Goal: Task Accomplishment & Management: Manage account settings

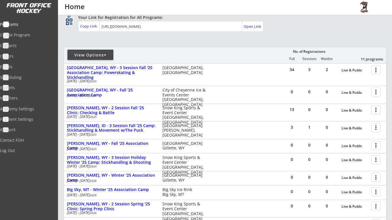
scroll to position [40, 0]
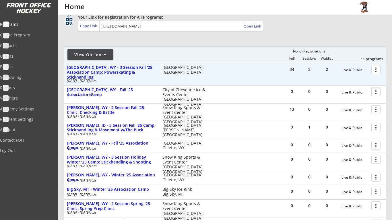
click at [378, 71] on div at bounding box center [377, 69] width 10 height 10
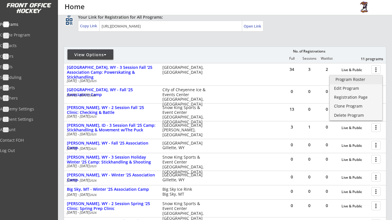
click at [357, 81] on div "Program Roster" at bounding box center [355, 79] width 41 height 4
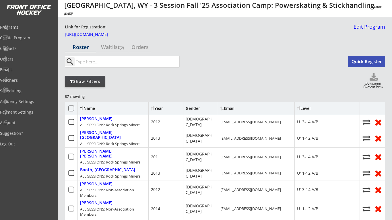
click at [310, 108] on div "Level" at bounding box center [323, 108] width 52 height 4
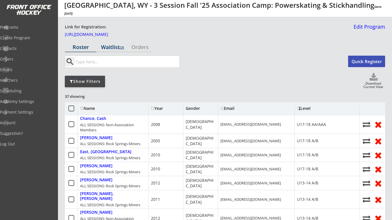
click at [111, 46] on div "Waitlist (2)" at bounding box center [113, 46] width 32 height 5
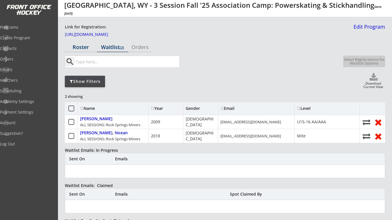
click at [78, 49] on div "Roster" at bounding box center [81, 46] width 32 height 5
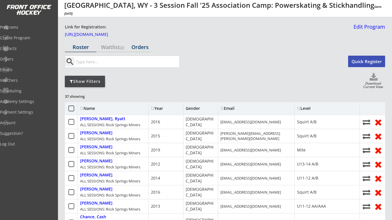
click at [143, 50] on div "Orders" at bounding box center [140, 46] width 23 height 5
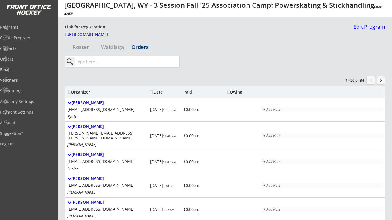
click at [183, 87] on div "Organizer Date Paid Owing" at bounding box center [225, 91] width 320 height 11
click at [186, 92] on div "Paid" at bounding box center [198, 92] width 31 height 4
click at [193, 93] on div "Paid" at bounding box center [198, 92] width 31 height 4
click at [240, 94] on div "Owing" at bounding box center [237, 92] width 22 height 4
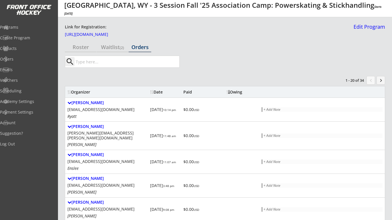
click at [155, 92] on div "Date" at bounding box center [165, 92] width 31 height 4
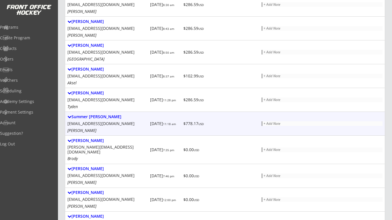
scroll to position [200, 0]
click at [92, 116] on div "Summer Cassady" at bounding box center [107, 116] width 80 height 5
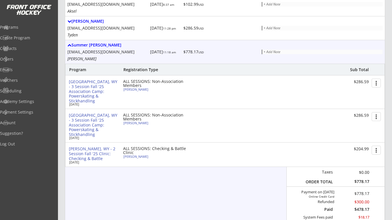
scroll to position [244, 0]
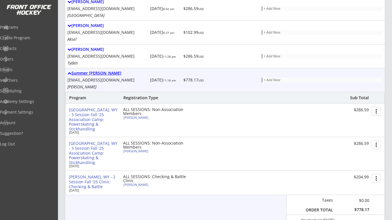
click at [93, 73] on div "Summer Cassady" at bounding box center [107, 73] width 80 height 5
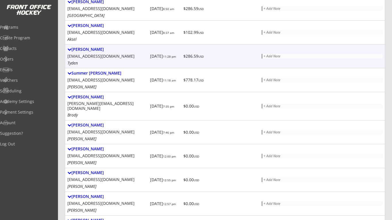
click at [81, 48] on div "Erica East" at bounding box center [107, 49] width 80 height 5
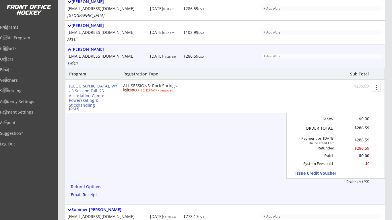
click at [81, 48] on div "Erica East" at bounding box center [107, 49] width 80 height 5
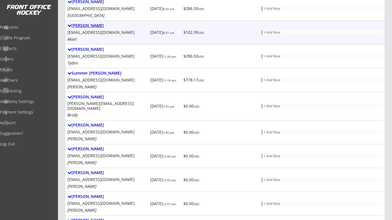
click at [84, 27] on div "Carley Pecolar" at bounding box center [107, 25] width 80 height 5
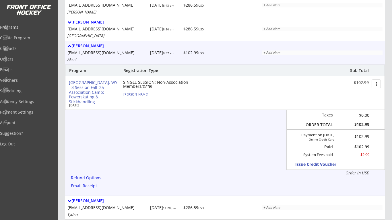
scroll to position [210, 0]
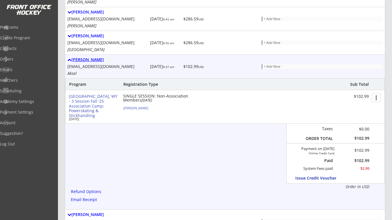
click at [99, 58] on div "Carley Pecolar" at bounding box center [107, 59] width 80 height 5
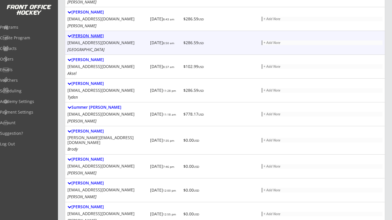
click at [90, 37] on div "Ashley Kelly" at bounding box center [107, 36] width 80 height 5
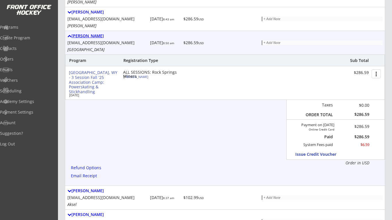
click at [90, 37] on div "Ashley Kelly" at bounding box center [107, 36] width 80 height 5
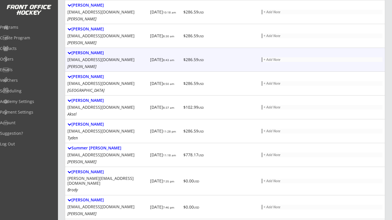
scroll to position [164, 0]
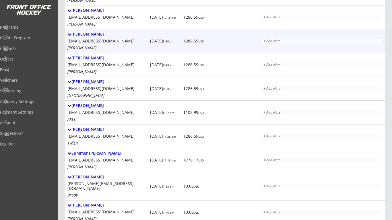
click at [87, 36] on div "Dwaine Shafe" at bounding box center [107, 34] width 80 height 5
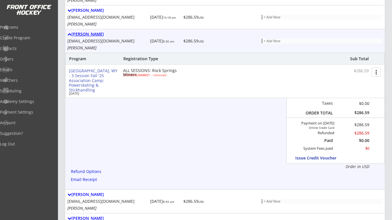
click at [87, 36] on div "Dwaine Shafe" at bounding box center [107, 34] width 80 height 5
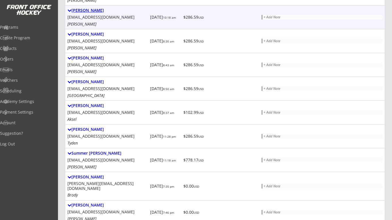
click at [91, 11] on div "Michelle Gee" at bounding box center [107, 10] width 80 height 5
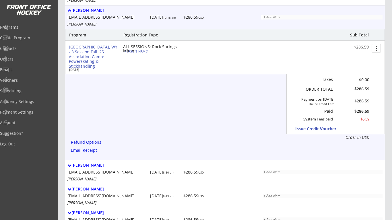
click at [91, 11] on div "Michelle Gee" at bounding box center [107, 10] width 80 height 5
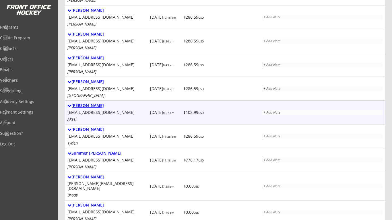
click at [85, 103] on div "Carley Pecolar" at bounding box center [107, 105] width 80 height 5
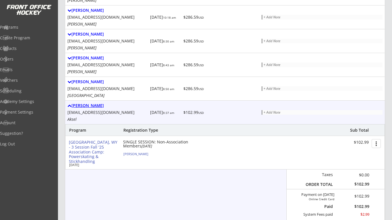
click at [91, 107] on div "Carley Pecolar" at bounding box center [107, 105] width 80 height 5
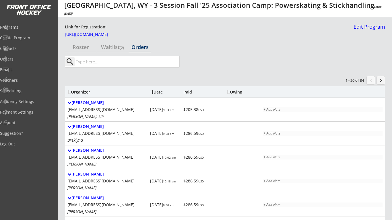
scroll to position [0, 0]
click at [91, 50] on div "Roster" at bounding box center [81, 47] width 32 height 10
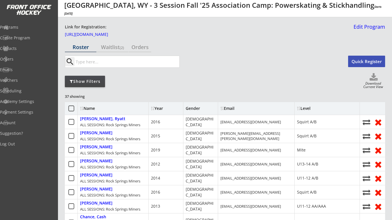
click at [308, 110] on div "Level" at bounding box center [323, 108] width 52 height 4
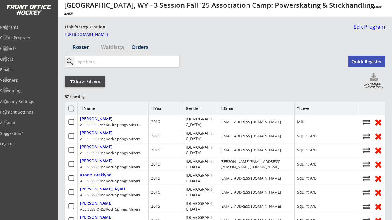
click at [139, 46] on div "Orders" at bounding box center [140, 46] width 23 height 5
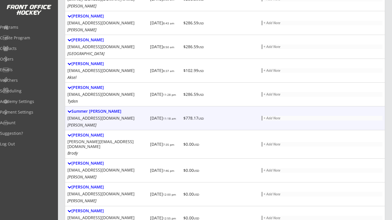
scroll to position [205, 0]
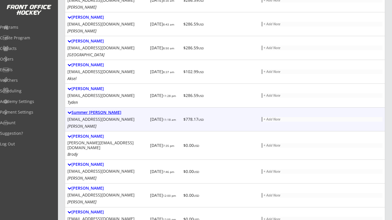
click at [105, 112] on div "Summer Cassady" at bounding box center [107, 112] width 80 height 5
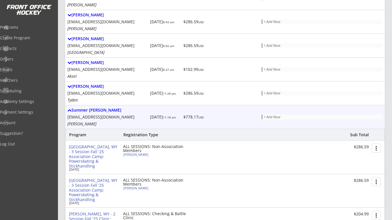
scroll to position [197, 0]
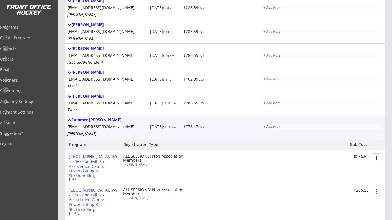
click at [101, 123] on div "Summer Cassady summary00@startmail.com Hank, Harlon" at bounding box center [107, 126] width 80 height 19
click at [98, 119] on div "Summer Cassady" at bounding box center [107, 120] width 80 height 5
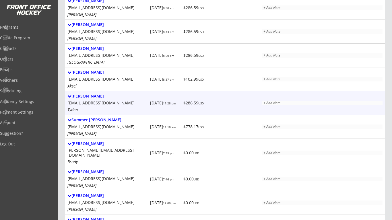
click at [84, 94] on div "Erica East" at bounding box center [107, 96] width 80 height 5
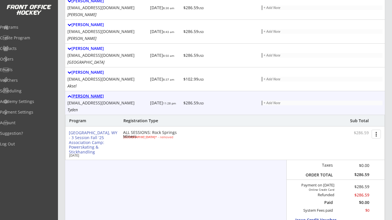
click at [84, 94] on div "Erica East" at bounding box center [107, 96] width 80 height 5
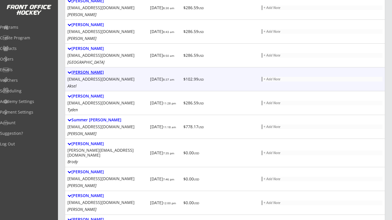
click at [84, 72] on div "Carley Pecolar" at bounding box center [107, 72] width 80 height 5
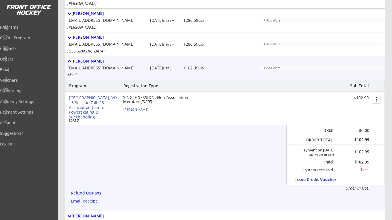
scroll to position [209, 0]
click at [135, 111] on div "Rock Springs, WY - 3 Session Fall '25 Association Camp: Powerskating & Stickhan…" at bounding box center [224, 107] width 319 height 33
click at [134, 108] on div "Aksel Welsh" at bounding box center [155, 109] width 64 height 3
select select ""Squirt A/B""
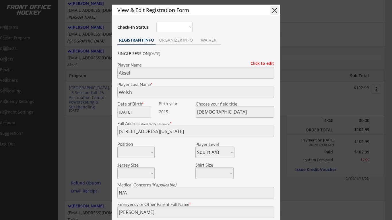
scroll to position [220, 0]
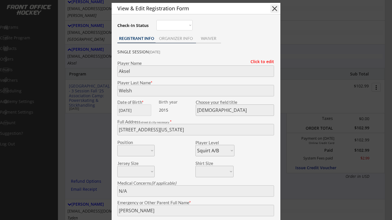
click at [180, 39] on div "ORGANIZER INFO" at bounding box center [175, 38] width 40 height 4
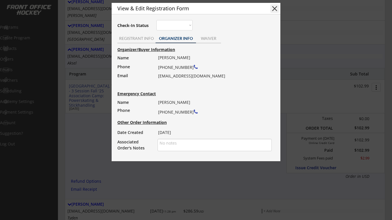
click at [275, 7] on button "close" at bounding box center [274, 8] width 9 height 9
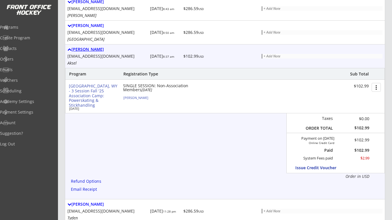
click at [92, 49] on div "Carley Pecolar" at bounding box center [107, 49] width 80 height 5
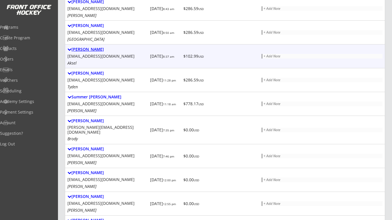
click at [90, 52] on div "Carley Pecolar pecolar@msn.com Aksel" at bounding box center [107, 56] width 80 height 19
click at [90, 48] on div "Carley Pecolar" at bounding box center [107, 49] width 80 height 5
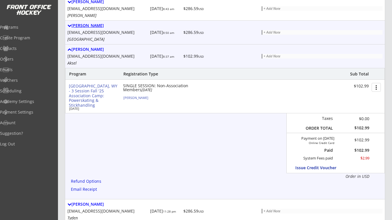
click at [87, 27] on div "Ashley Kelly" at bounding box center [107, 25] width 80 height 5
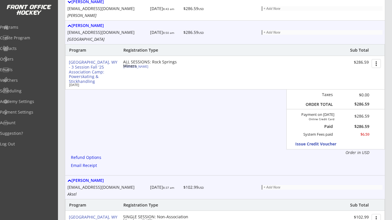
click at [141, 67] on div "Alexandria Booth" at bounding box center [155, 66] width 64 height 3
select select ""U11-12 A/B""
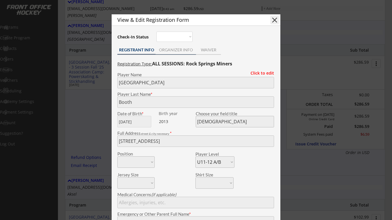
click at [177, 52] on div "ORGANIZER INFO" at bounding box center [175, 50] width 40 height 4
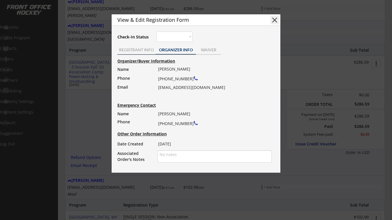
click at [138, 50] on div "REGISTRANT INFO" at bounding box center [136, 50] width 38 height 4
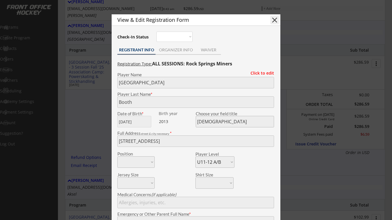
click at [272, 22] on button "close" at bounding box center [274, 20] width 9 height 9
select select ""PLACEHOLDER_1427118222253""
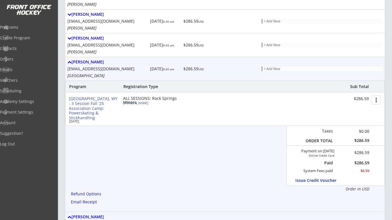
scroll to position [173, 0]
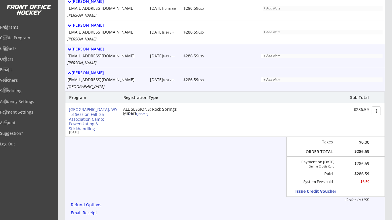
click at [91, 48] on div "Kristin Casey" at bounding box center [107, 49] width 80 height 5
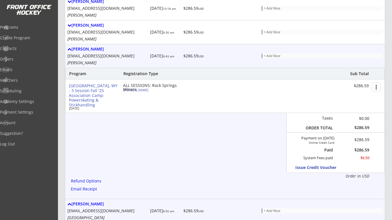
click at [139, 90] on div "Hollis Rankin" at bounding box center [155, 89] width 64 height 3
select select ""Squirt A/B""
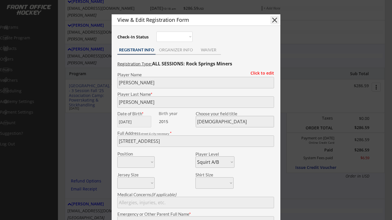
click at [274, 19] on button "close" at bounding box center [274, 20] width 9 height 9
select select ""PLACEHOLDER_1427118222253""
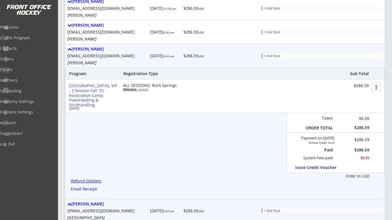
click at [94, 180] on div "Refund Options" at bounding box center [87, 181] width 32 height 4
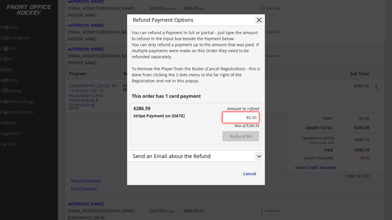
click at [253, 118] on input "input" at bounding box center [240, 117] width 37 height 11
click at [250, 118] on input "input" at bounding box center [240, 117] width 37 height 11
click at [260, 154] on button "keyboard_arrow_down" at bounding box center [259, 156] width 9 height 9
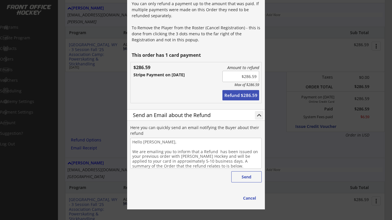
scroll to position [215, 0]
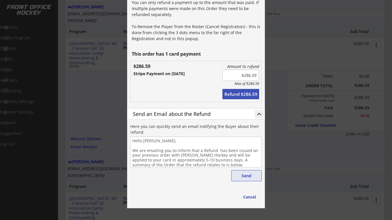
click at [247, 178] on button "Send" at bounding box center [246, 175] width 30 height 11
click at [240, 96] on button "Refund $286.59" at bounding box center [240, 94] width 37 height 10
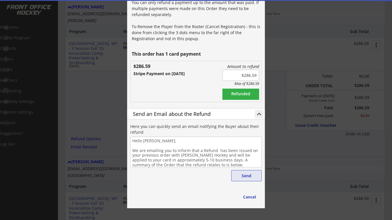
type input "$0.00"
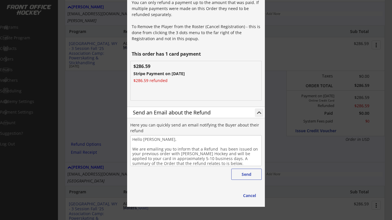
click at [242, 178] on div "Here you can quickly send an email notifying the Buyer about their refund Hello…" at bounding box center [195, 150] width 131 height 65
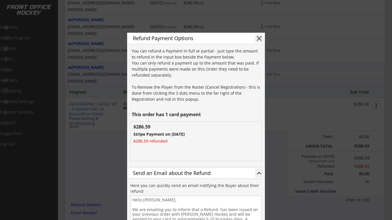
scroll to position [151, 0]
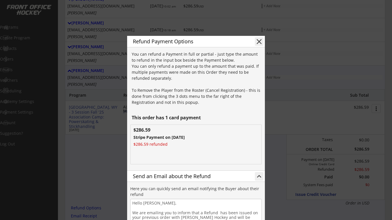
click at [259, 41] on button "close" at bounding box center [259, 41] width 9 height 9
type textarea "Hello , We are emailing you to inform that a Refund has been issued on your pre…"
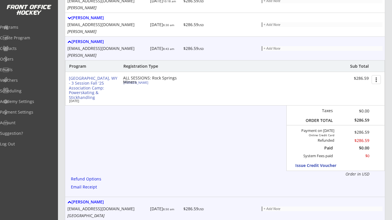
scroll to position [180, 0]
click at [87, 42] on div "Kristin Casey" at bounding box center [107, 41] width 80 height 5
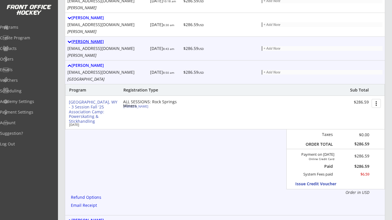
click at [88, 42] on div "Kristin Casey" at bounding box center [107, 41] width 80 height 5
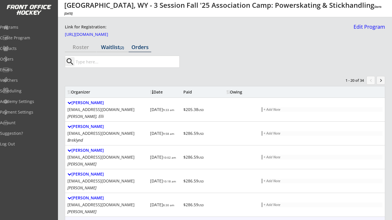
scroll to position [0, 0]
click at [86, 46] on div "Roster" at bounding box center [81, 46] width 32 height 5
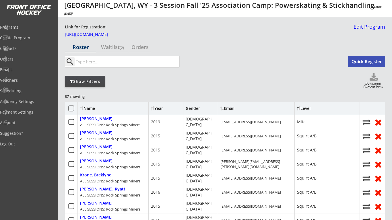
click at [109, 62] on input "input" at bounding box center [127, 61] width 105 height 11
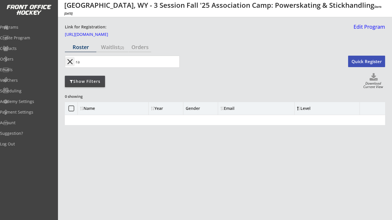
type input "r"
type input "h"
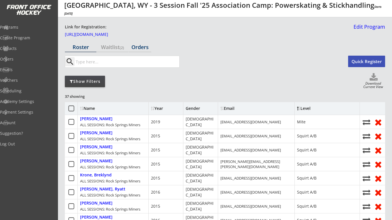
click at [137, 46] on div "Orders" at bounding box center [140, 46] width 23 height 5
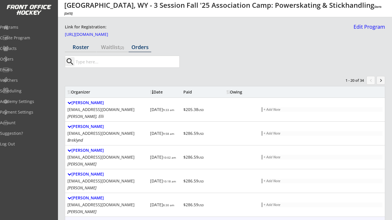
click at [86, 46] on div "Roster" at bounding box center [81, 46] width 32 height 5
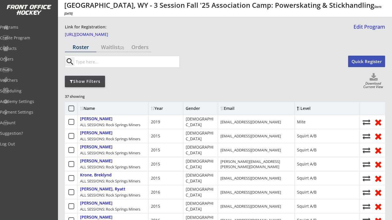
click at [121, 64] on input "input" at bounding box center [127, 61] width 105 height 11
click at [137, 47] on div "Orders" at bounding box center [140, 46] width 23 height 5
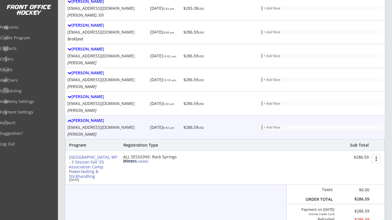
scroll to position [102, 0]
click at [137, 160] on div "Hollis Rankin" at bounding box center [155, 160] width 64 height 3
type input "Hollis"
type input "Rankin"
type input "10/26/2015"
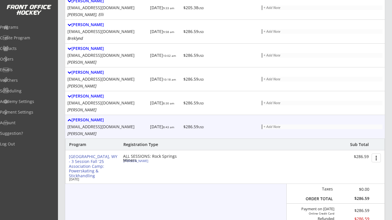
type input "Male"
type input "1413 Cottonwood Dr, Rock Springs, WY 82901, USA"
select select ""Squirt A/B""
type input "Brent Casey"
type input "(307) 202-3270"
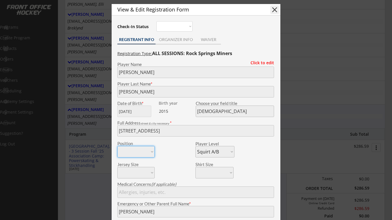
scroll to position [112, 0]
click at [274, 7] on button "close" at bounding box center [274, 9] width 9 height 9
select select ""PLACEHOLDER_1427118222253""
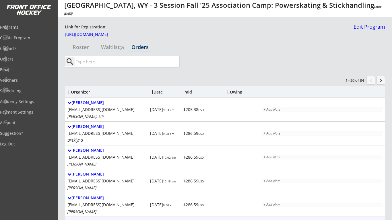
scroll to position [0, 0]
click at [132, 61] on input "input" at bounding box center [127, 61] width 105 height 11
click at [84, 50] on div "Roster" at bounding box center [81, 47] width 32 height 10
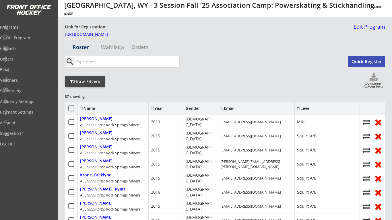
click at [94, 67] on input "input" at bounding box center [127, 61] width 105 height 11
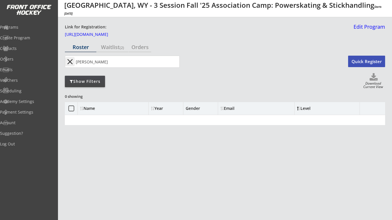
type input "hollis"
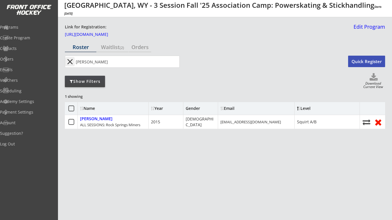
click at [70, 60] on button "close" at bounding box center [69, 61] width 9 height 9
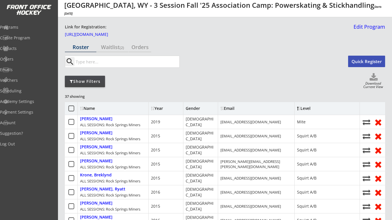
click at [147, 48] on div "Orders" at bounding box center [140, 46] width 23 height 5
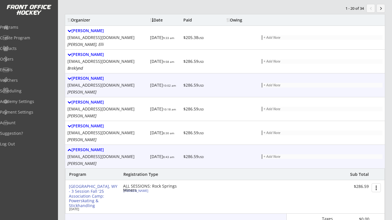
scroll to position [75, 0]
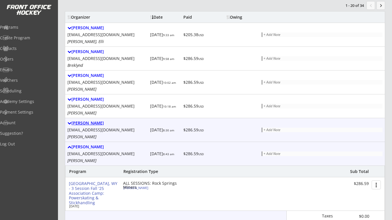
click at [88, 123] on div "Dwaine Shafe" at bounding box center [107, 123] width 80 height 5
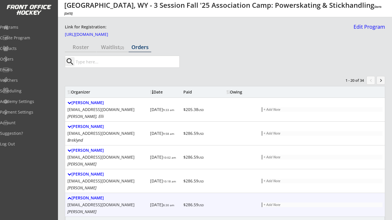
scroll to position [0, 0]
click at [84, 51] on div "Roster" at bounding box center [81, 47] width 32 height 10
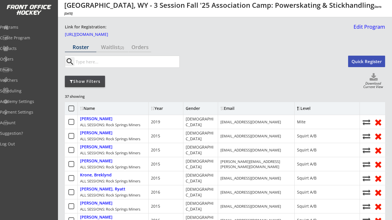
click at [98, 63] on input "input" at bounding box center [127, 61] width 105 height 11
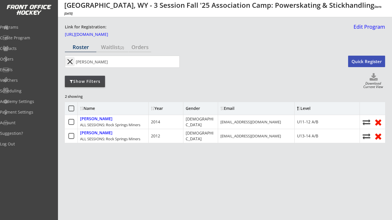
type input "James"
click at [69, 61] on button "close" at bounding box center [69, 61] width 9 height 9
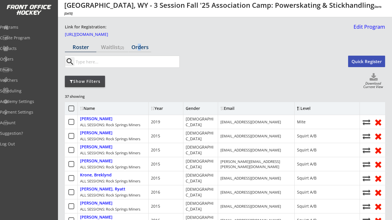
click at [139, 47] on div "Orders" at bounding box center [140, 46] width 23 height 5
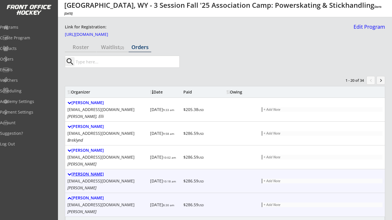
click at [79, 172] on div "Michelle Gee" at bounding box center [107, 174] width 80 height 5
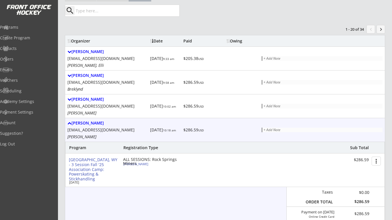
scroll to position [52, 0]
click at [135, 163] on div "Robert Gee" at bounding box center [155, 163] width 64 height 3
select select ""Squirt A/B""
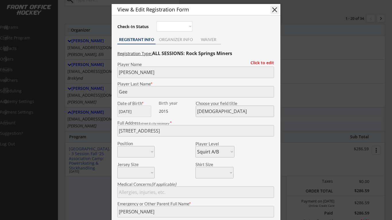
scroll to position [62, 0]
click at [278, 9] on button "close" at bounding box center [274, 9] width 9 height 9
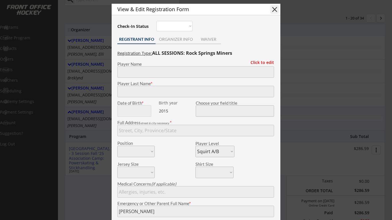
select select ""PLACEHOLDER_1427118222253""
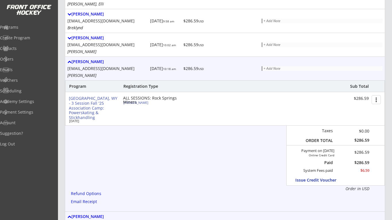
scroll to position [113, 0]
click at [94, 192] on div "Refund Options" at bounding box center [87, 193] width 32 height 4
type textarea "Hello Michelle, We are emailing you to inform that a Refund has been issued on …"
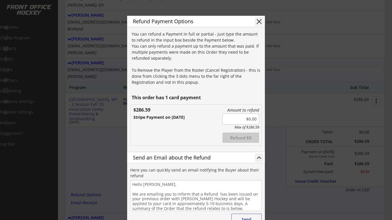
scroll to position [110, 0]
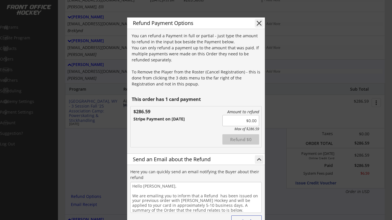
click at [248, 121] on input "input" at bounding box center [240, 120] width 37 height 11
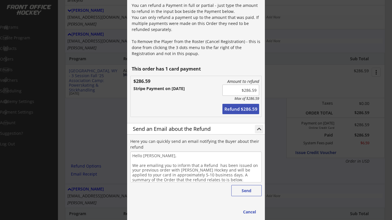
scroll to position [141, 0]
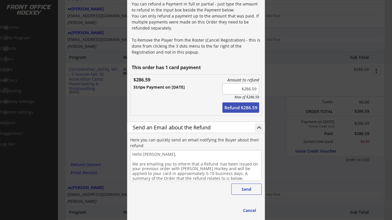
click at [242, 110] on button "Refund $286.59" at bounding box center [240, 107] width 37 height 10
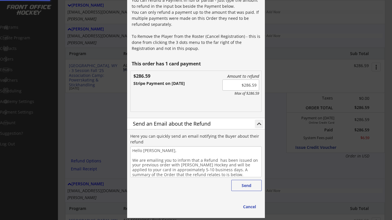
type input "$0.00"
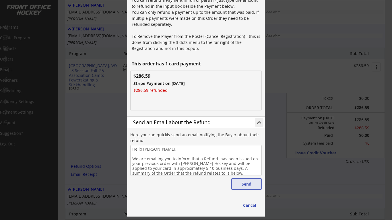
click at [237, 187] on button "Send" at bounding box center [246, 183] width 30 height 11
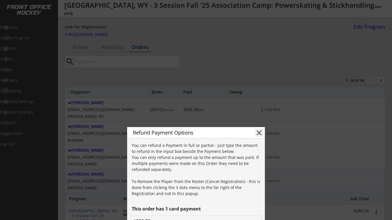
scroll to position [0, 0]
click at [257, 133] on button "close" at bounding box center [259, 133] width 9 height 9
type textarea "Hello , We are emailing you to inform that a Refund has been issued on your pre…"
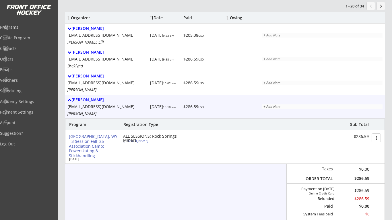
scroll to position [72, 0]
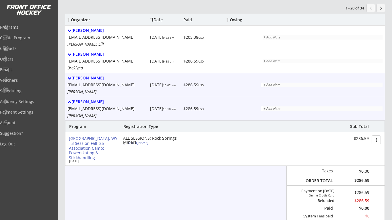
click at [93, 76] on div "Jessica Mccormick" at bounding box center [107, 78] width 80 height 5
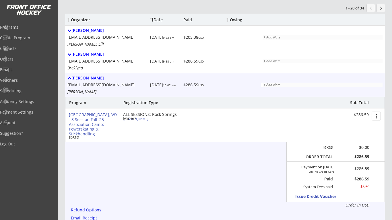
click at [144, 120] on div "Logan Mccormick" at bounding box center [155, 118] width 64 height 3
select select ""Squirt A/B""
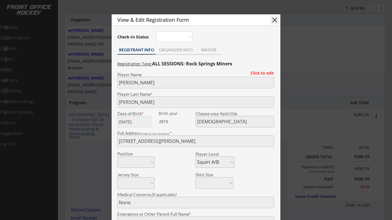
click at [173, 49] on div "ORGANIZER INFO" at bounding box center [175, 50] width 40 height 4
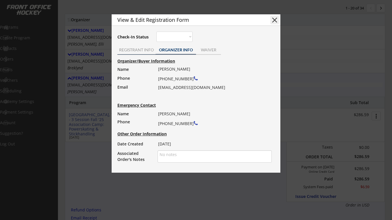
click at [133, 52] on div "REGISTRANT INFO" at bounding box center [136, 50] width 38 height 9
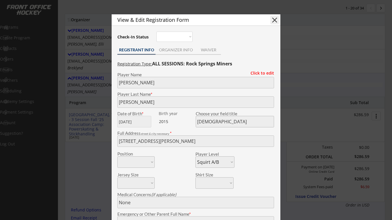
click at [271, 22] on button "close" at bounding box center [274, 20] width 9 height 9
select select ""PLACEHOLDER_1427118222253""
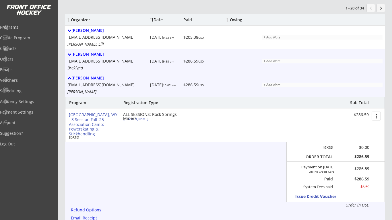
click at [80, 56] on div "Zackary Krone" at bounding box center [107, 54] width 80 height 5
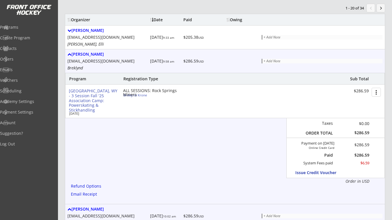
click at [142, 95] on div "Breklynd Krone" at bounding box center [155, 95] width 64 height 3
select select ""Squirt A/B""
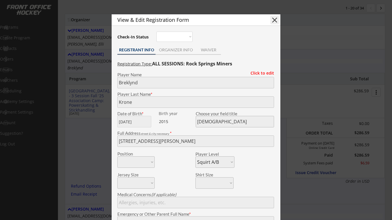
click at [275, 20] on button "close" at bounding box center [274, 20] width 9 height 9
select select ""PLACEHOLDER_1427118222253""
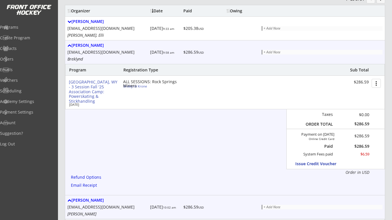
scroll to position [82, 0]
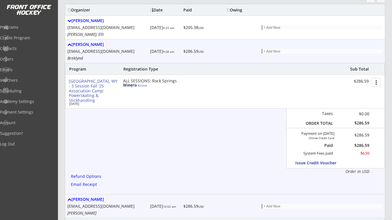
click at [137, 84] on div "Breklynd Krone" at bounding box center [155, 85] width 64 height 3
type input "Breklynd"
type input "Krone"
type input "12/21/2015"
type input "Male"
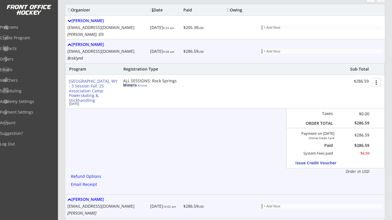
type input "1015 Truman St, Rock Springs, WY 82901, USA"
select select ""Squirt A/B""
type input "Zackary krone"
type input "(307) 209-0835"
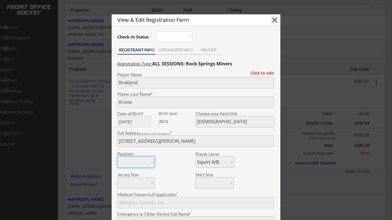
click at [275, 22] on button "close" at bounding box center [274, 20] width 9 height 9
select select ""PLACEHOLDER_1427118222253""
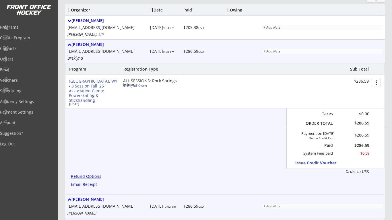
click at [95, 176] on div "Refund Options" at bounding box center [87, 176] width 32 height 4
type textarea "Hello Zackary, We are emailing you to inform that a Refund has been issued on y…"
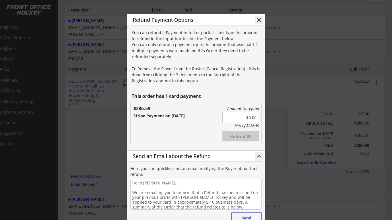
click at [250, 117] on input "input" at bounding box center [240, 117] width 37 height 11
click at [255, 118] on input "input" at bounding box center [240, 117] width 37 height 11
click at [242, 137] on button "Refund $286.59" at bounding box center [240, 136] width 37 height 10
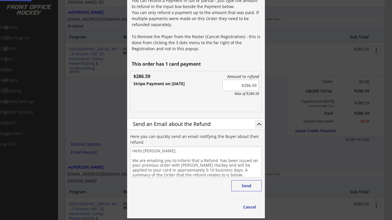
scroll to position [120, 0]
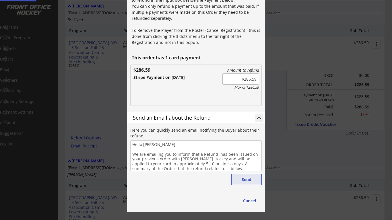
click at [245, 181] on button "Send" at bounding box center [246, 179] width 30 height 11
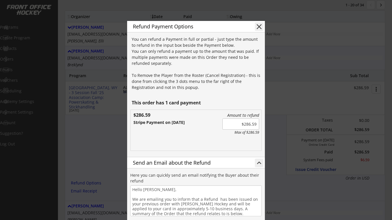
scroll to position [75, 0]
type input "$0.00"
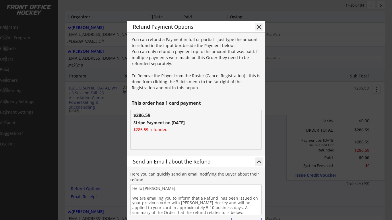
click at [260, 28] on button "close" at bounding box center [259, 27] width 9 height 9
type textarea "Hello , We are emailing you to inform that a Refund has been issued on your pre…"
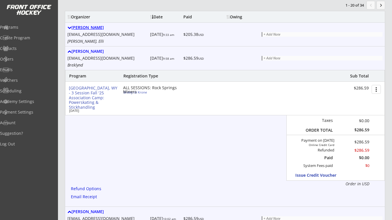
click at [85, 29] on div "Cara Tschida" at bounding box center [107, 27] width 80 height 5
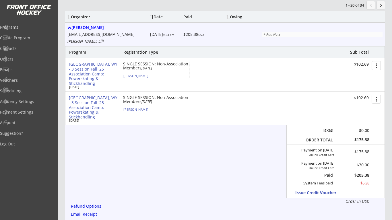
click at [133, 76] on div "Elli Tschida" at bounding box center [155, 75] width 64 height 3
select select ""Squirt A/B""
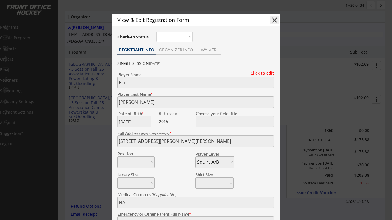
click at [275, 17] on button "close" at bounding box center [274, 20] width 9 height 9
select select ""PLACEHOLDER_1427118222253""
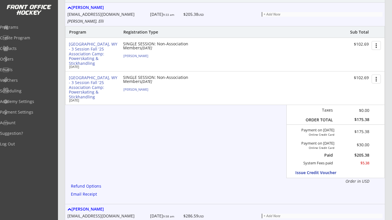
scroll to position [99, 0]
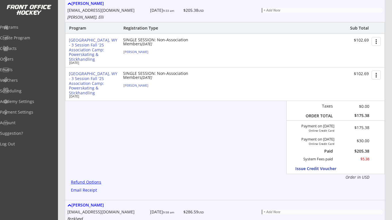
click at [97, 183] on div "Refund Options" at bounding box center [87, 182] width 32 height 4
type textarea "Hello Cara, We are emailing you to inform that a Refund has been issued on your…"
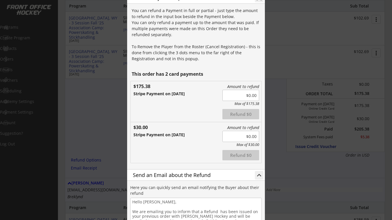
scroll to position [121, 0]
click at [249, 94] on input "input" at bounding box center [240, 95] width 37 height 11
type input "$50.00"
click at [250, 137] on input "input" at bounding box center [240, 136] width 37 height 11
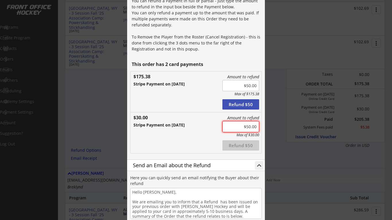
scroll to position [131, 0]
type input "$0.00"
click at [250, 85] on input "input" at bounding box center [240, 85] width 37 height 11
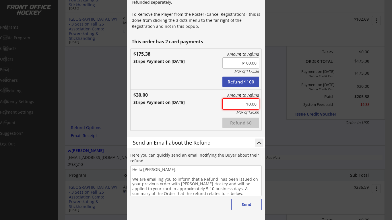
scroll to position [153, 0]
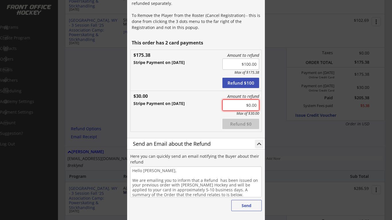
click at [242, 85] on button "Refund $100" at bounding box center [240, 83] width 37 height 10
type input "$0.00"
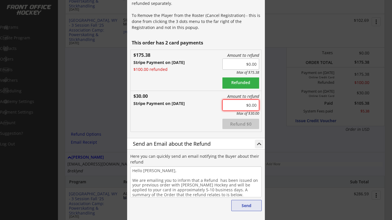
click at [245, 206] on button "Send" at bounding box center [246, 205] width 30 height 11
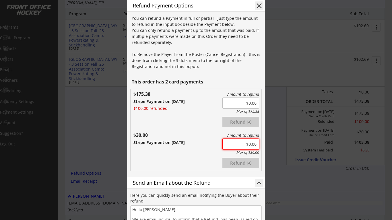
scroll to position [73, 0]
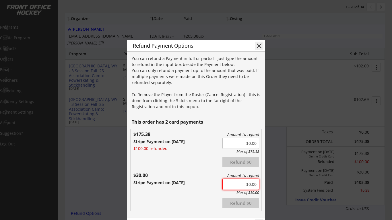
click at [257, 45] on button "close" at bounding box center [259, 46] width 9 height 9
type textarea "Hello , We are emailing you to inform that a Refund has been issued on your pre…"
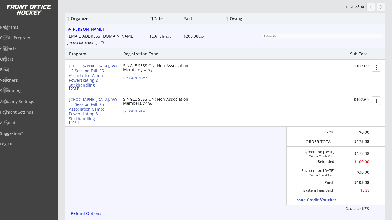
click at [73, 30] on div "Cara Tschida" at bounding box center [107, 29] width 80 height 5
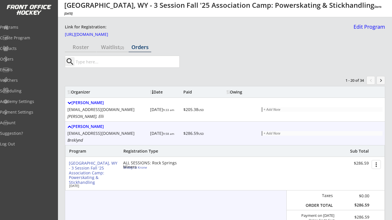
scroll to position [0, 0]
click at [87, 47] on div "Roster" at bounding box center [81, 46] width 32 height 5
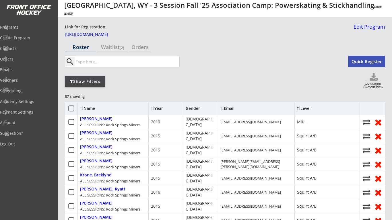
click at [373, 78] on icon at bounding box center [373, 77] width 23 height 9
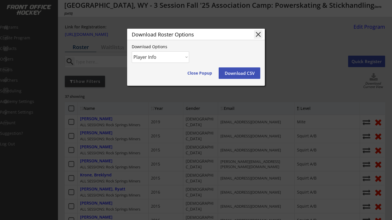
select select ""Player and Order Info""
click at [247, 72] on button "Download CSV" at bounding box center [240, 72] width 42 height 11
